Goal: Task Accomplishment & Management: Complete application form

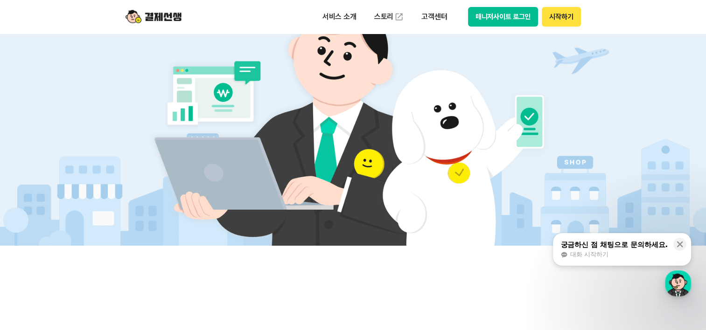
scroll to position [93, 0]
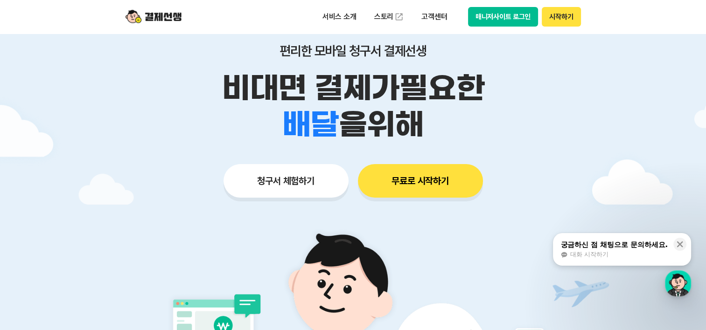
click at [309, 183] on button "청구서 체험하기" at bounding box center [286, 181] width 125 height 34
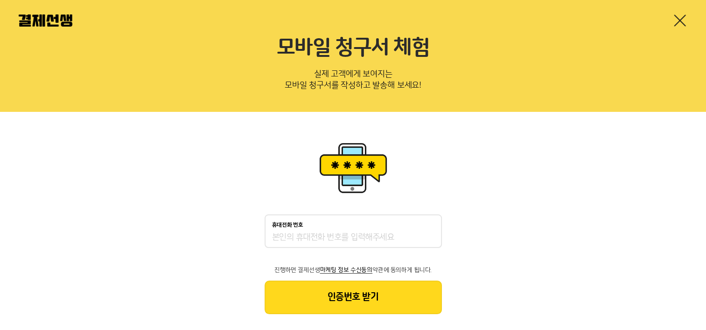
scroll to position [32, 0]
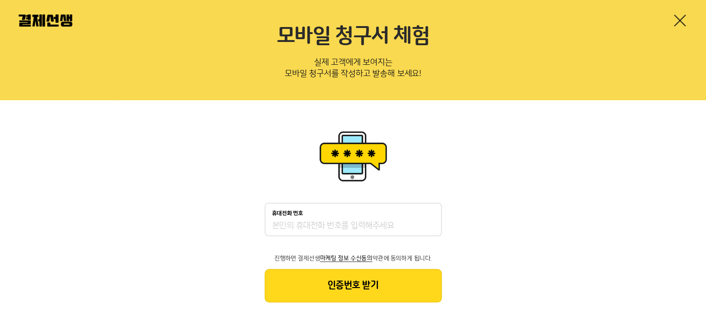
click at [328, 222] on input "휴대전화 번호" at bounding box center [353, 226] width 162 height 11
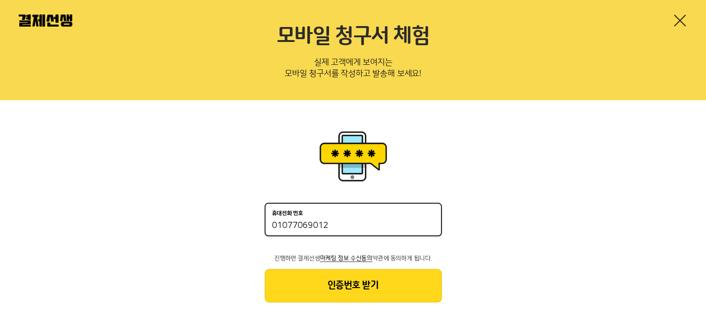
type input "01077069012"
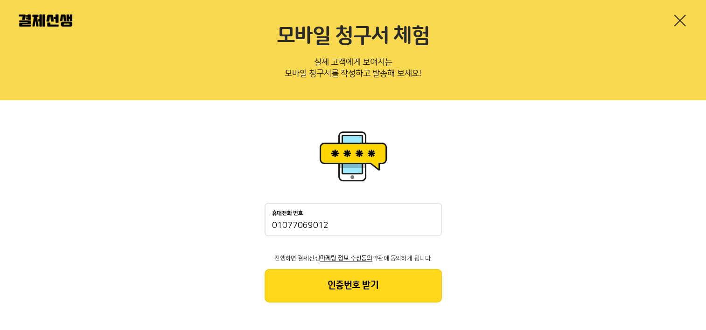
click at [392, 282] on button "인증번호 받기" at bounding box center [353, 286] width 177 height 34
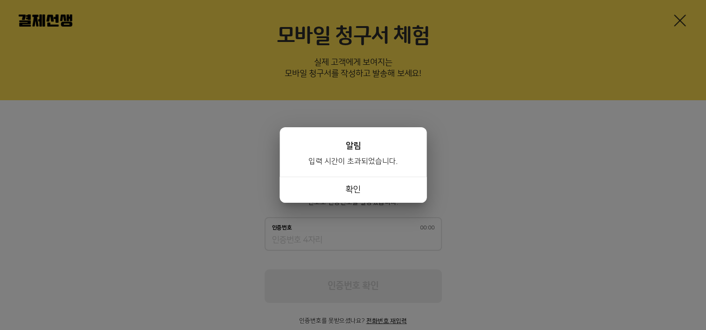
click at [376, 190] on button "확인" at bounding box center [353, 190] width 147 height 26
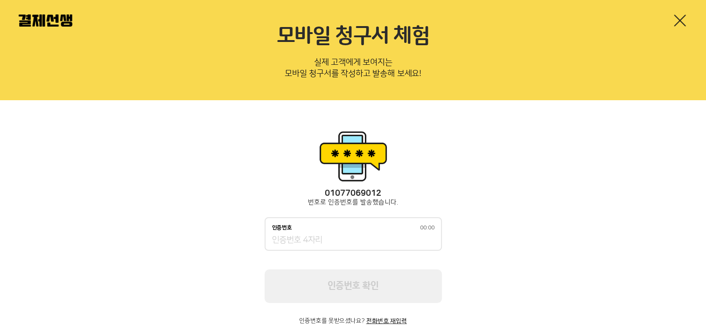
click at [279, 245] on div "인증번호 00:00" at bounding box center [353, 234] width 177 height 34
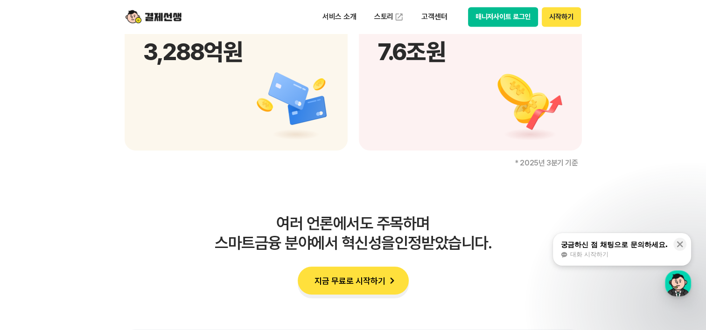
scroll to position [1587, 0]
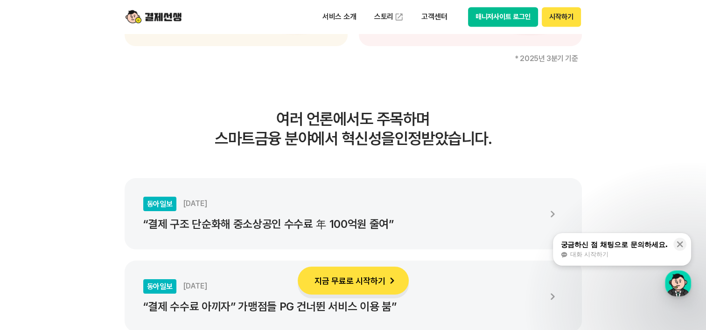
click at [344, 287] on button "지금 무료로 시작하기" at bounding box center [353, 281] width 111 height 28
click at [608, 255] on div "대화 시작하기" at bounding box center [613, 255] width 107 height 8
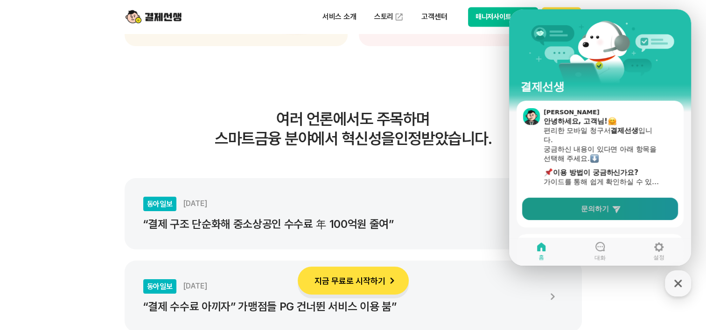
click at [614, 208] on icon at bounding box center [616, 209] width 8 height 7
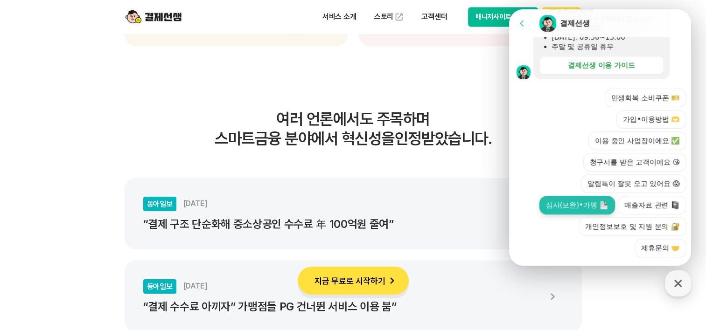
scroll to position [345, 0]
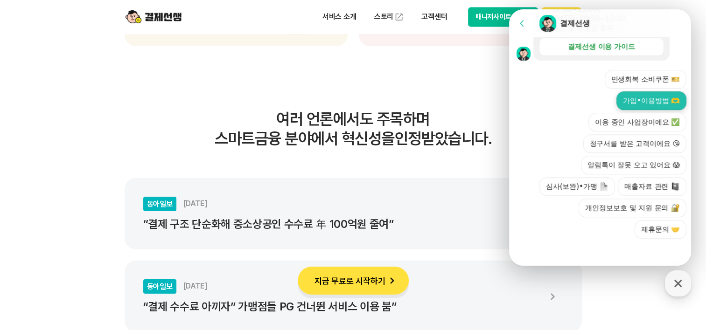
click at [652, 100] on button "가입•이용방법 🫶" at bounding box center [651, 100] width 70 height 19
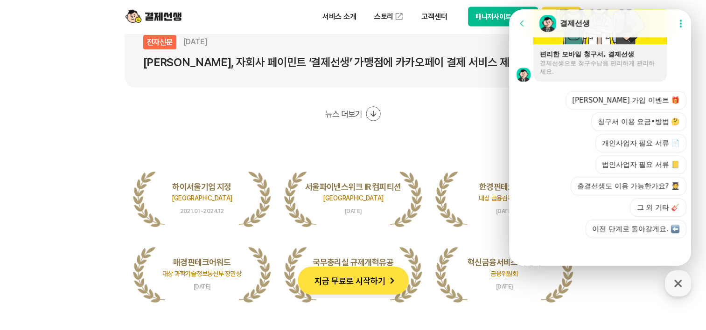
scroll to position [1913, 0]
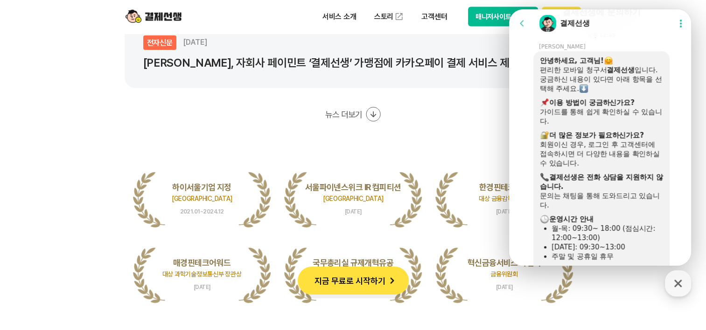
scroll to position [116, 0]
click at [424, 134] on div "여러 언론에서도 주목하며 스마트금융 분야에서 혁신성을 인정받았습니다. 동아일보 2024.12.16 “결제 구조 단순화해 중소상공인 수수료 年 …" at bounding box center [353, 44] width 457 height 522
click at [679, 26] on icon at bounding box center [680, 23] width 9 height 9
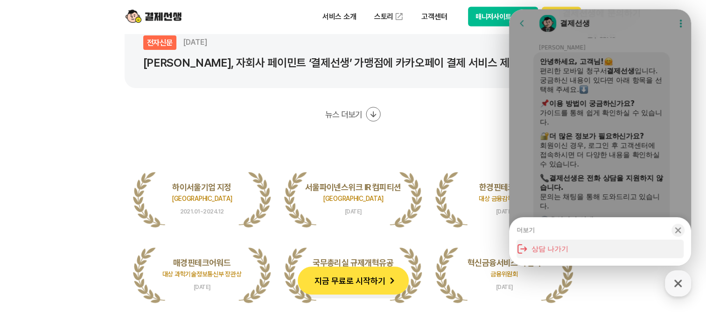
click at [556, 252] on button "상담 나가기" at bounding box center [600, 249] width 167 height 19
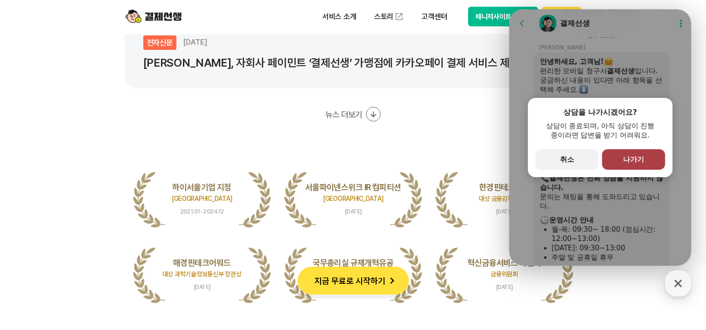
click at [636, 161] on span "나가기" at bounding box center [633, 159] width 21 height 8
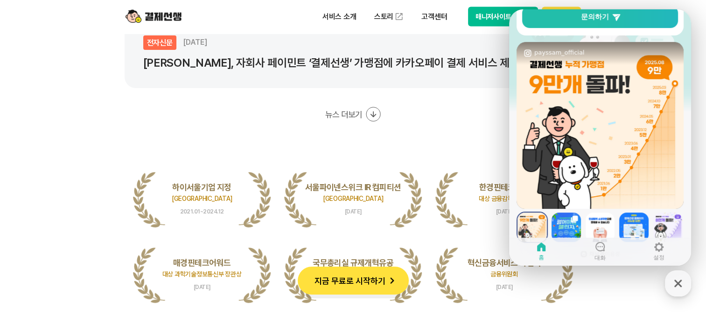
scroll to position [178, 0]
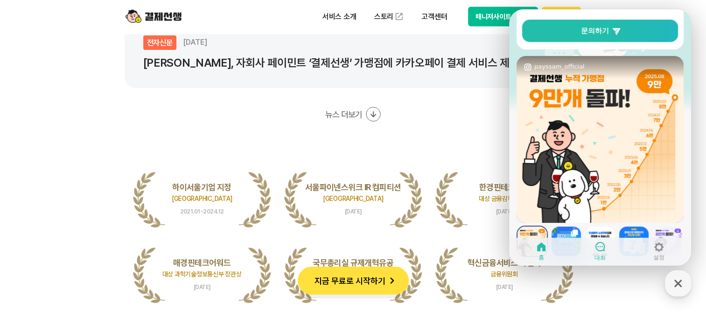
click at [601, 250] on icon at bounding box center [599, 246] width 11 height 11
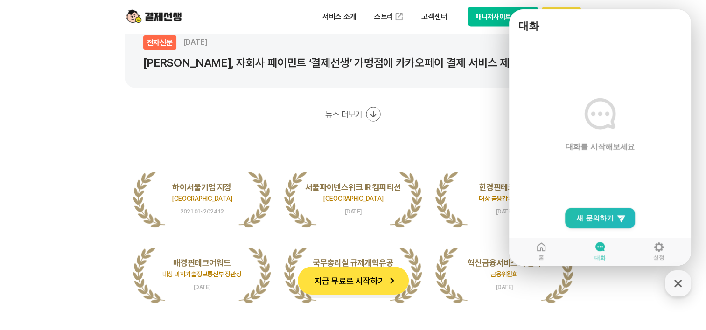
click at [596, 235] on main "대화를 시작해보세요" at bounding box center [600, 151] width 182 height 229
click at [598, 219] on span "새 문의하기" at bounding box center [594, 218] width 37 height 9
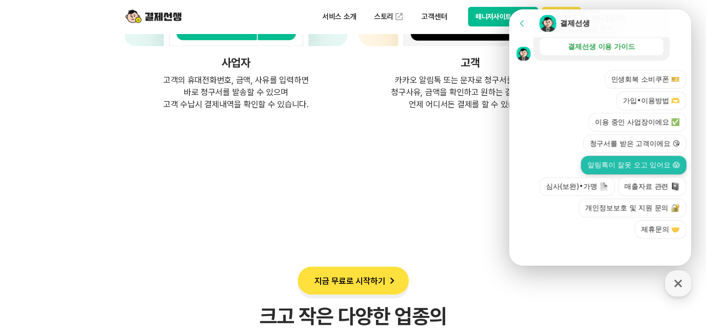
scroll to position [2706, 0]
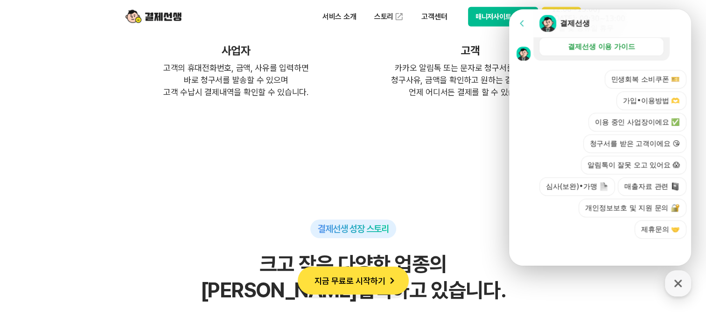
click at [638, 228] on button "제휴문의 🤝" at bounding box center [661, 229] width 52 height 19
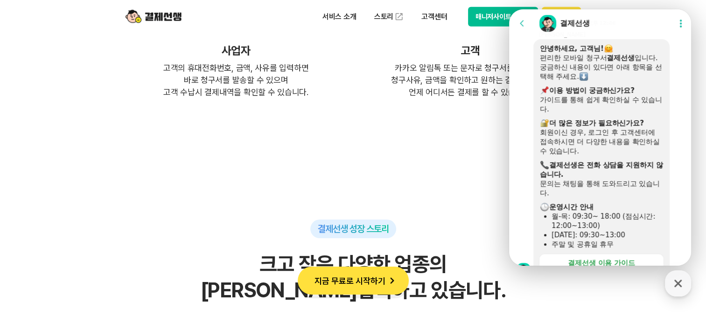
scroll to position [113, 0]
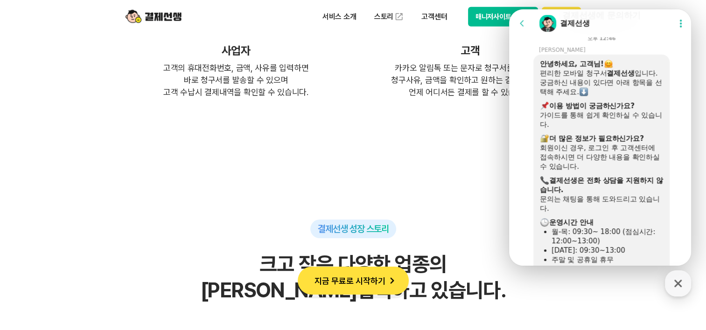
click at [668, 291] on div "button" at bounding box center [678, 284] width 26 height 26
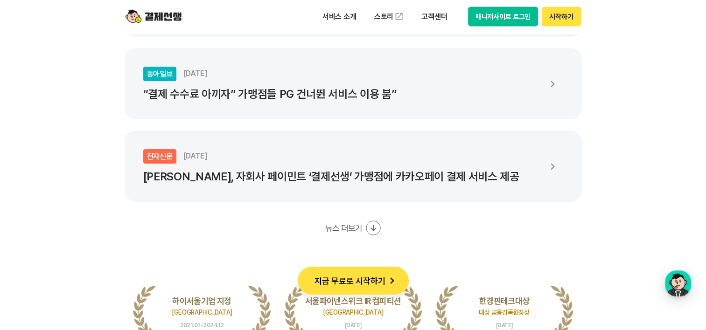
scroll to position [1727, 0]
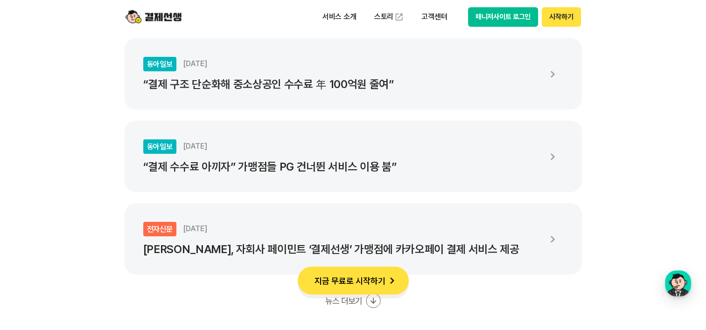
click at [523, 17] on button "매니저사이트 로그인" at bounding box center [503, 17] width 70 height 20
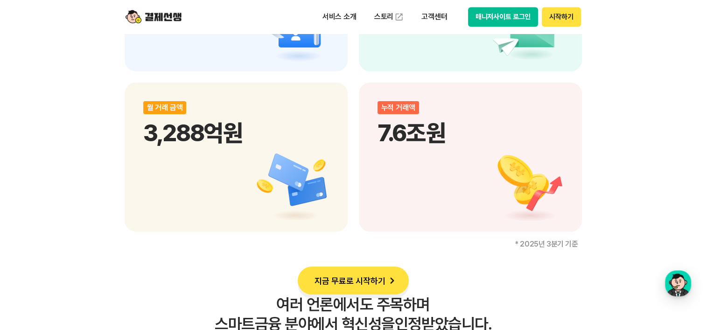
scroll to position [1260, 0]
